Goal: Navigation & Orientation: Find specific page/section

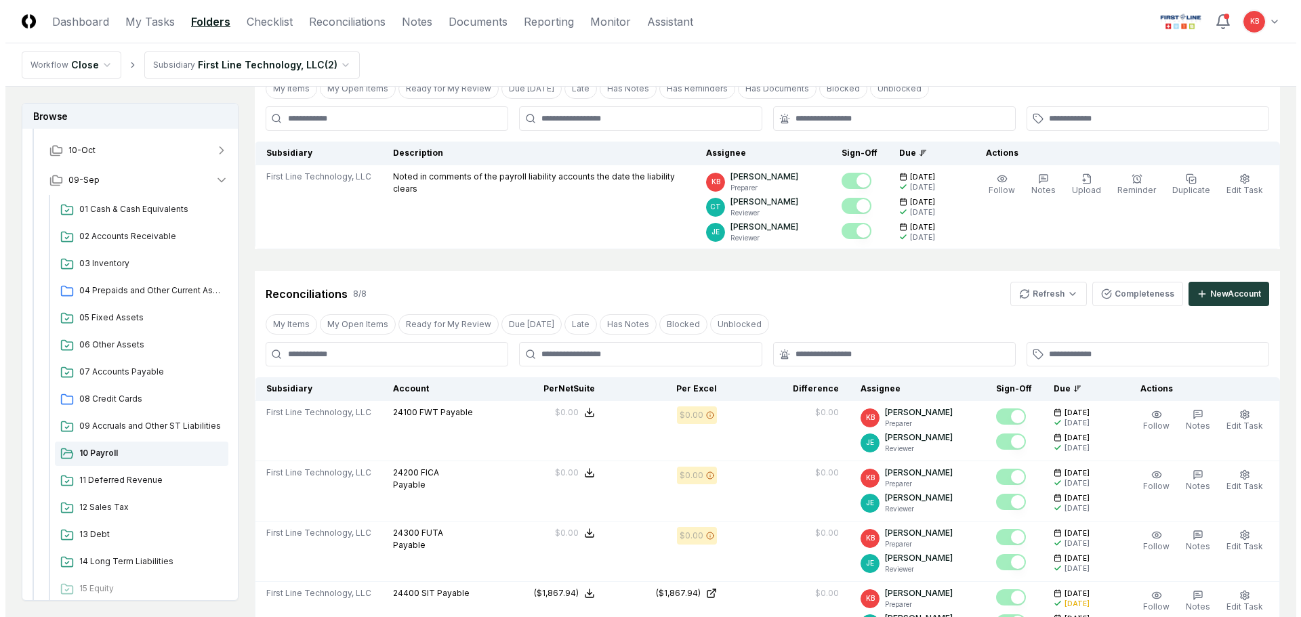
scroll to position [158, 0]
click at [1266, 16] on html "CloseCore Dashboard My Tasks Folders Checklist Reconciliations Notes Documents …" at bounding box center [645, 523] width 1291 height 1363
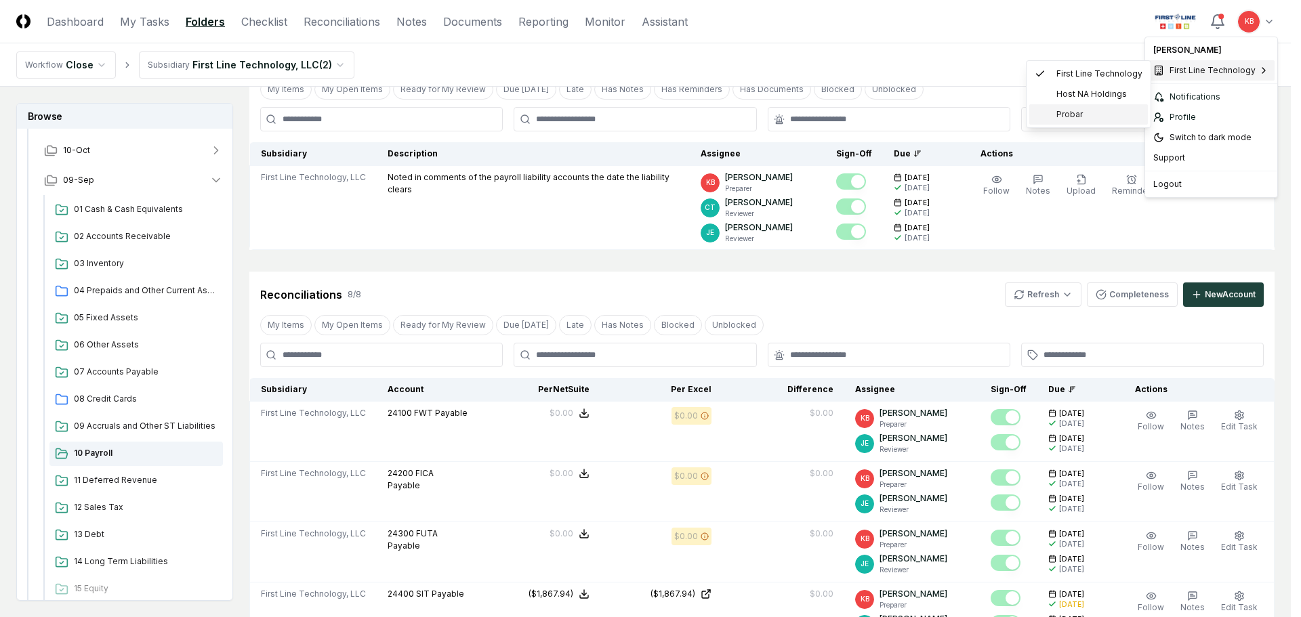
click at [1063, 112] on span "Probar" at bounding box center [1069, 114] width 26 height 12
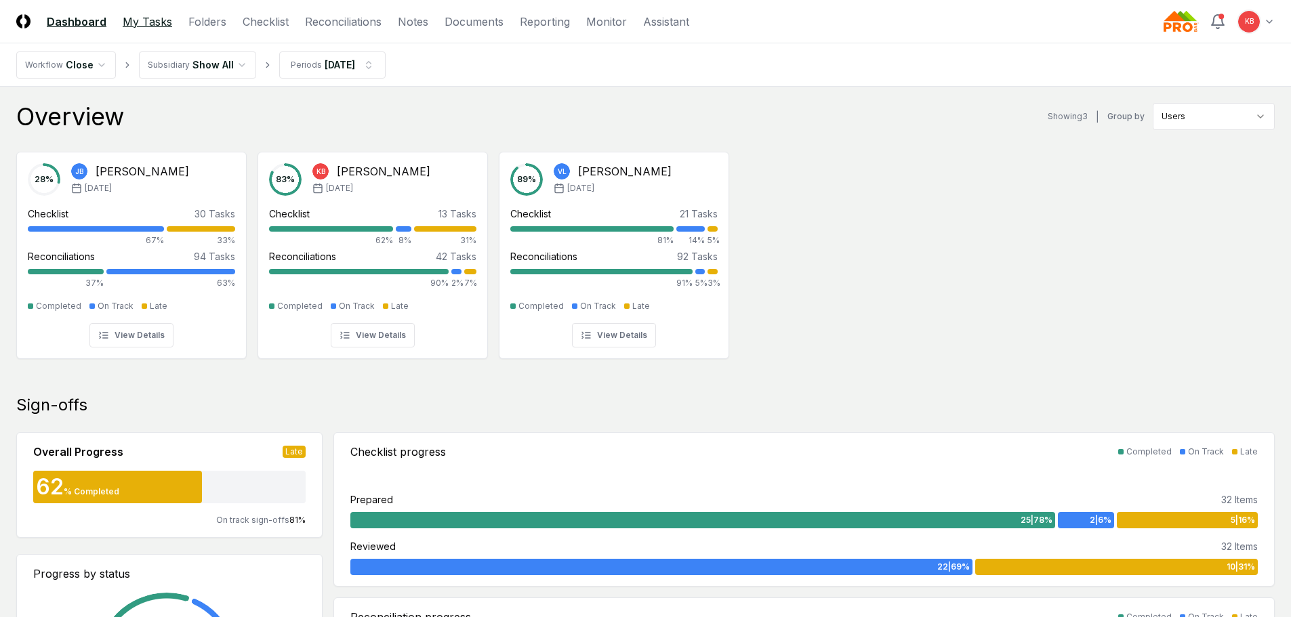
click at [149, 24] on link "My Tasks" at bounding box center [147, 22] width 49 height 16
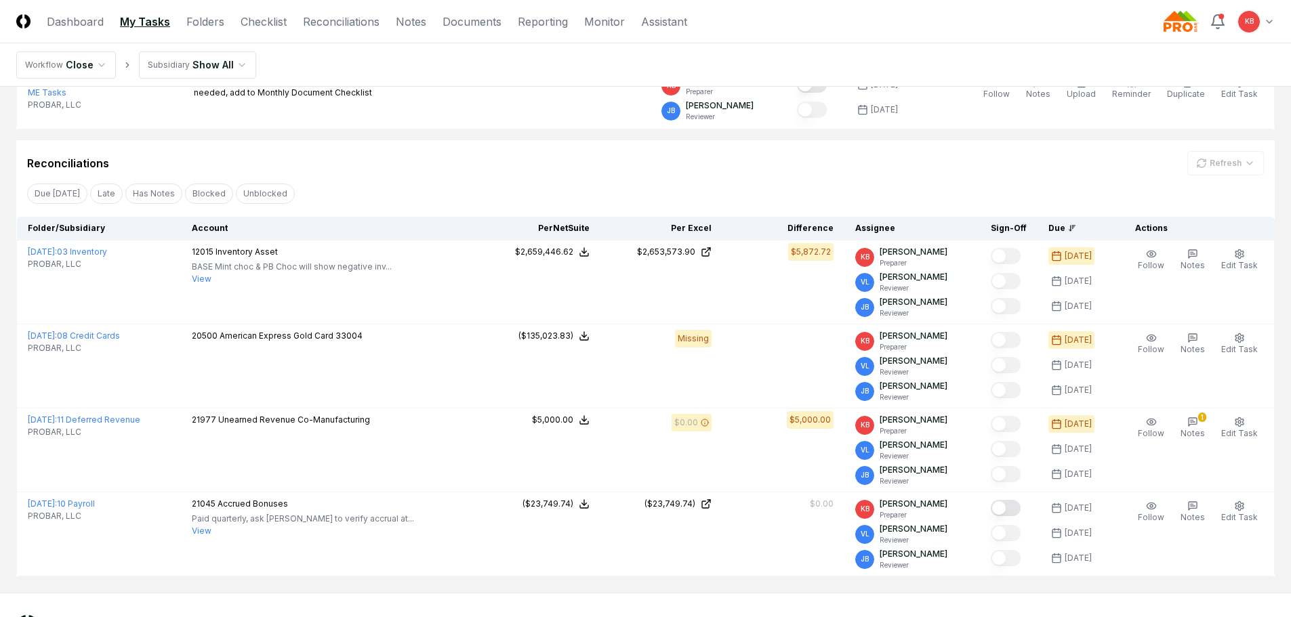
scroll to position [407, 0]
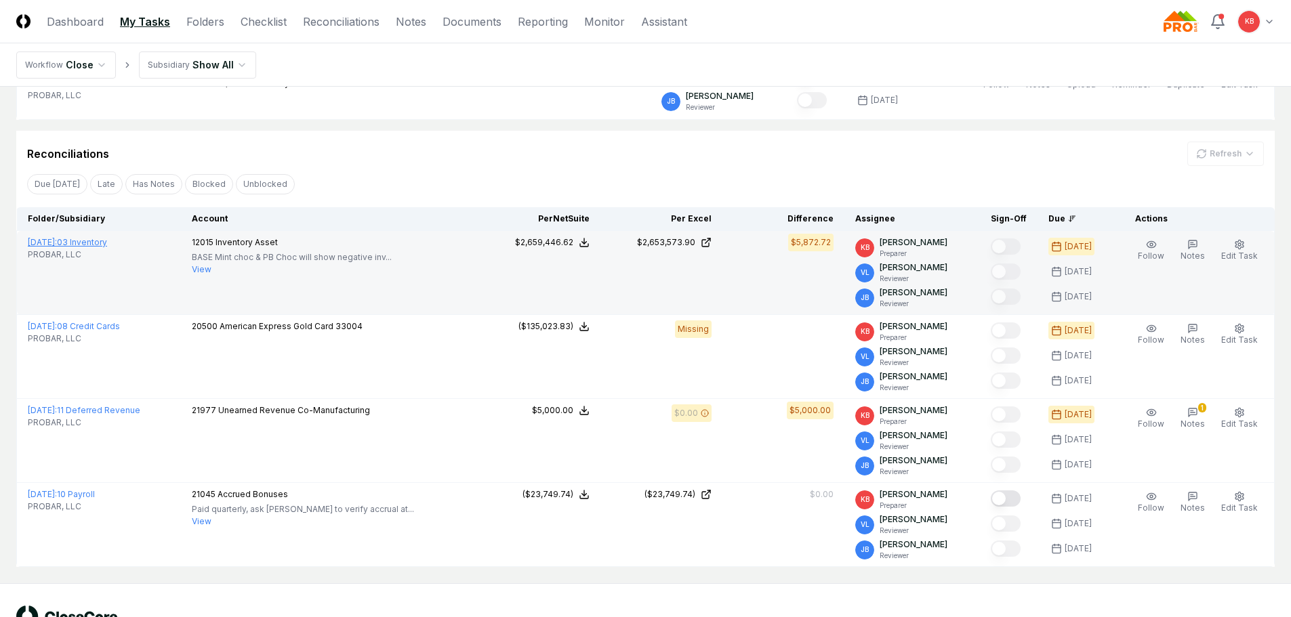
click at [57, 242] on span "[DATE] :" at bounding box center [42, 242] width 29 height 10
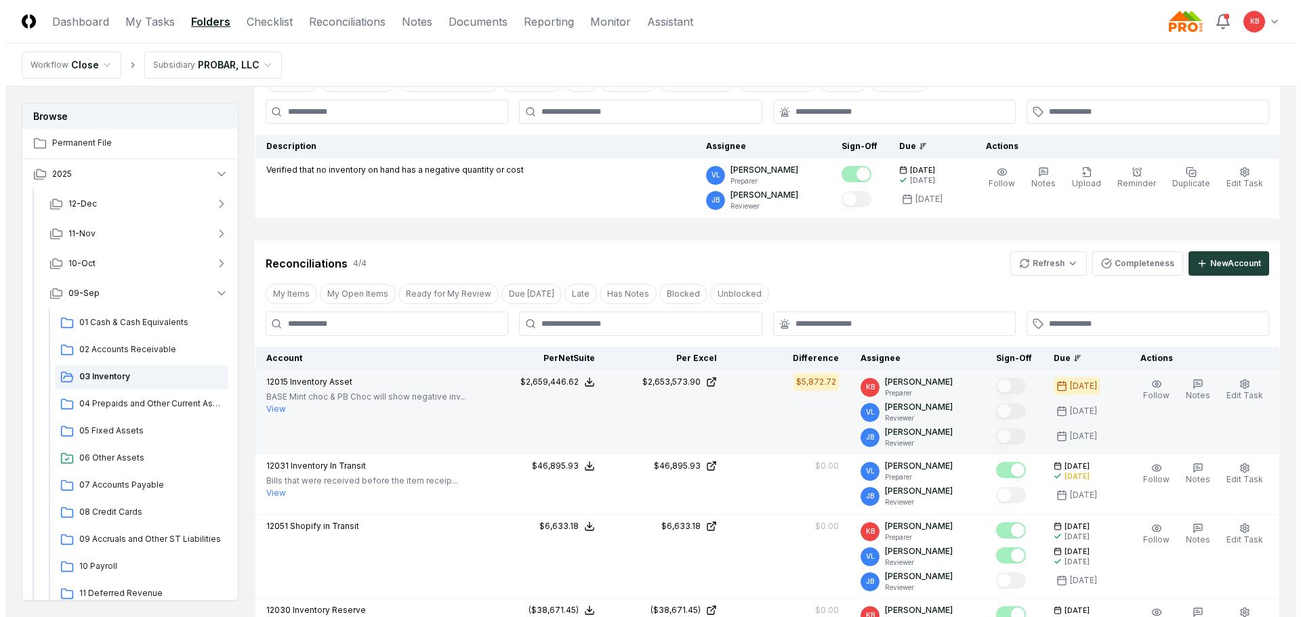
scroll to position [113, 0]
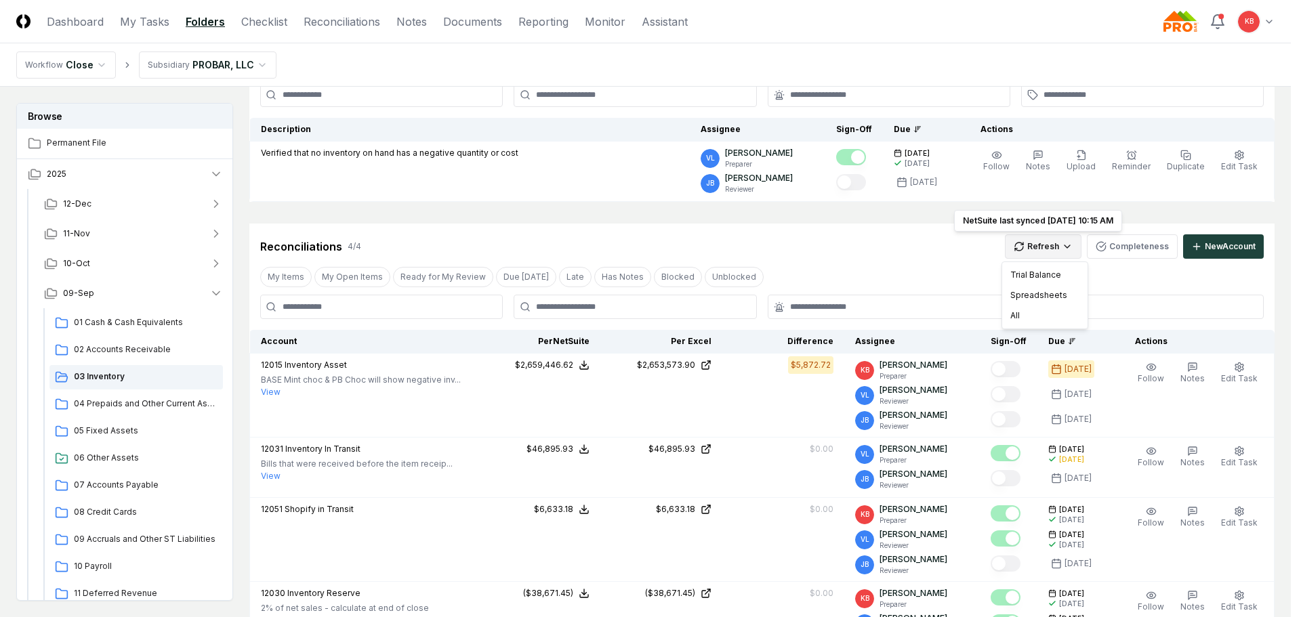
click at [1046, 245] on html "CloseCore Dashboard My Tasks Folders Checklist Reconciliations Notes Documents …" at bounding box center [650, 479] width 1301 height 1184
click at [1027, 315] on div "All" at bounding box center [1045, 316] width 80 height 20
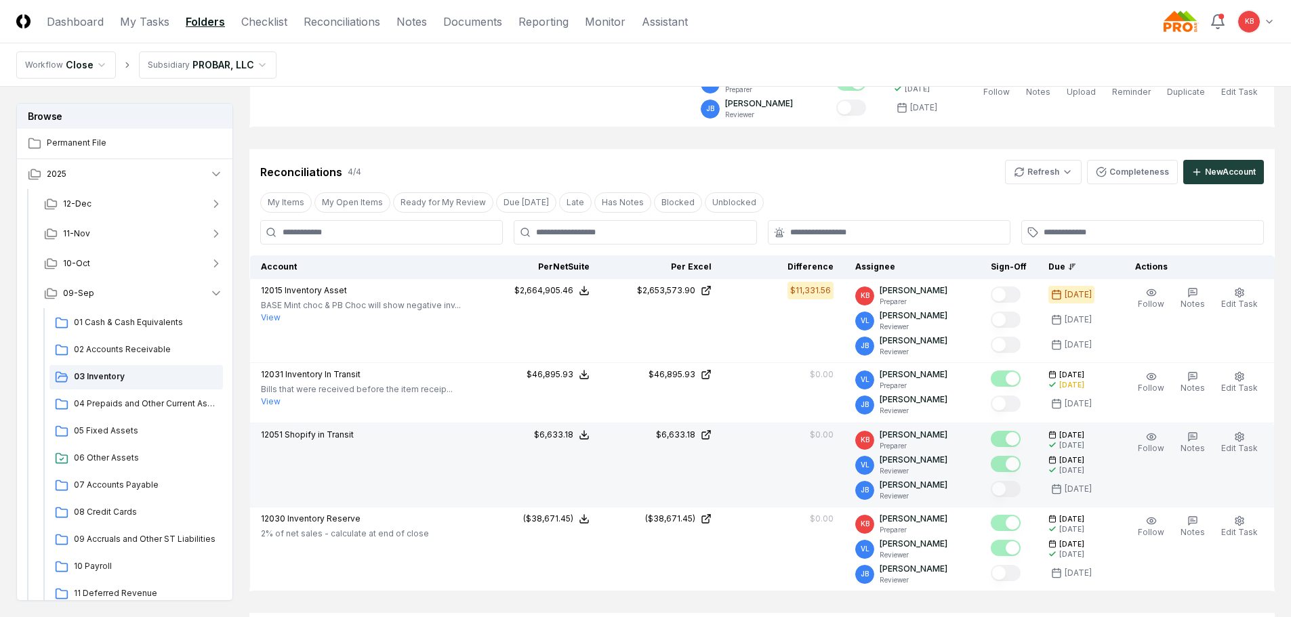
scroll to position [181, 0]
